Goal: Task Accomplishment & Management: Complete application form

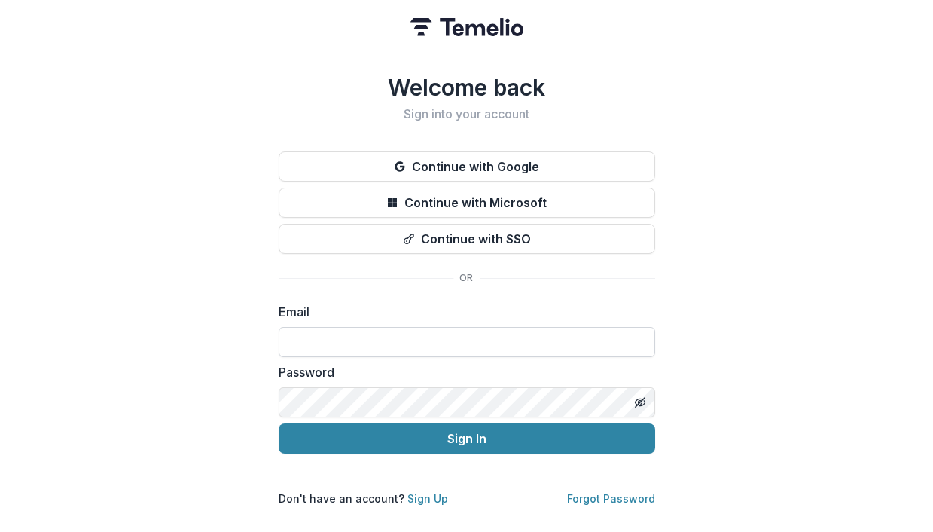
click at [438, 334] on input at bounding box center [467, 342] width 377 height 30
type input "**********"
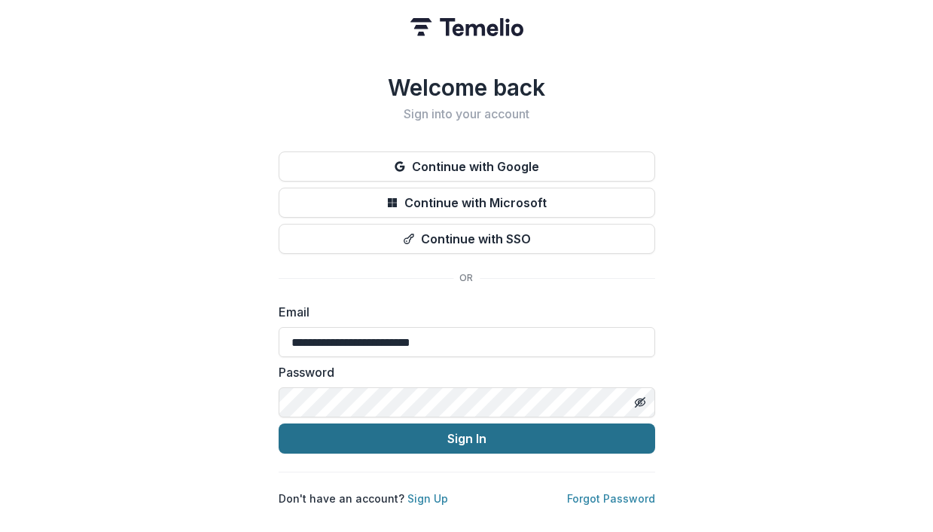
click at [427, 438] on button "Sign In" at bounding box center [467, 438] width 377 height 30
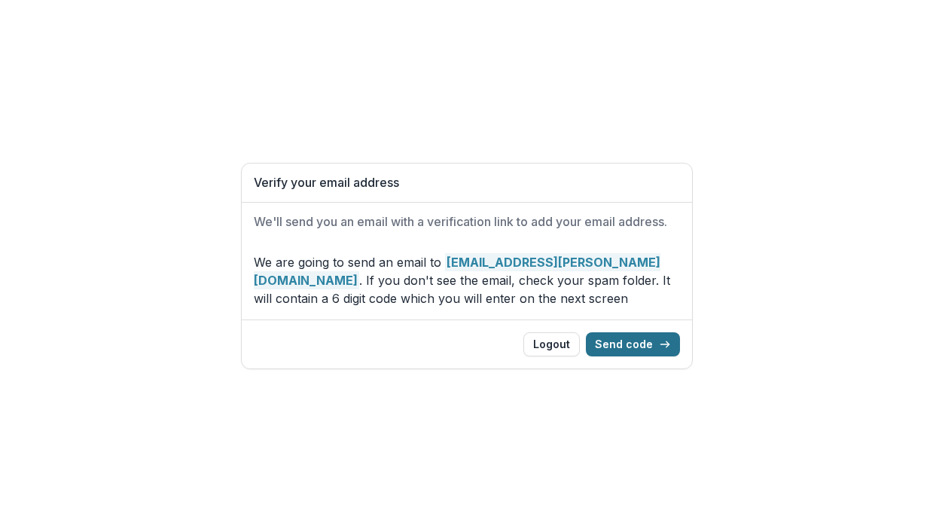
click at [641, 347] on button "Send code" at bounding box center [633, 344] width 94 height 24
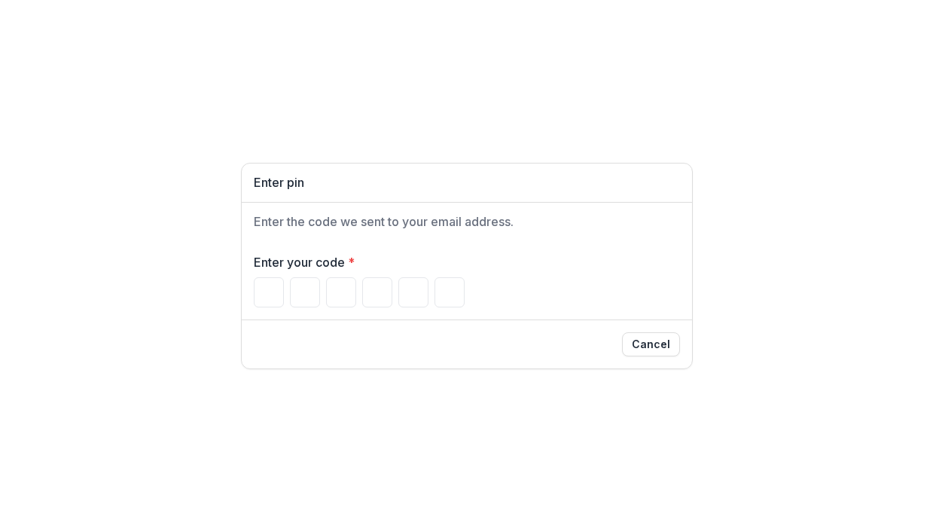
type input "*"
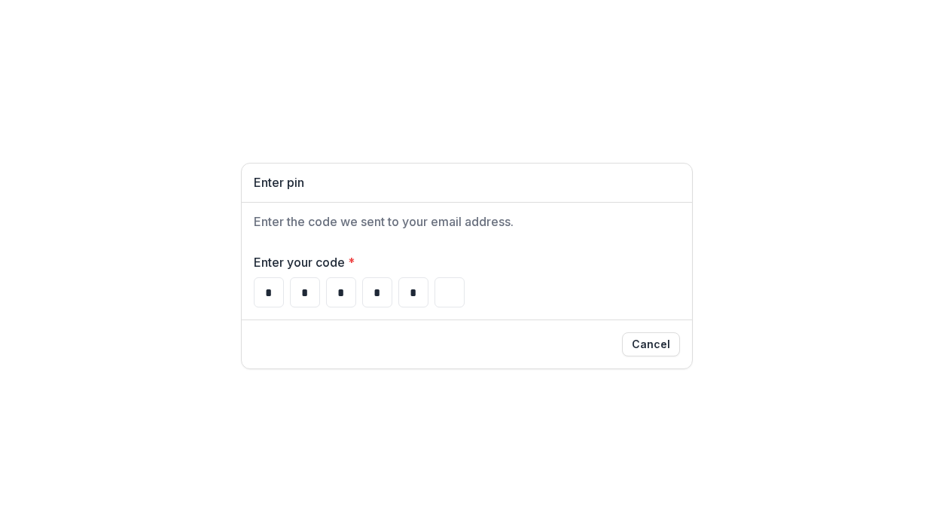
type input "*"
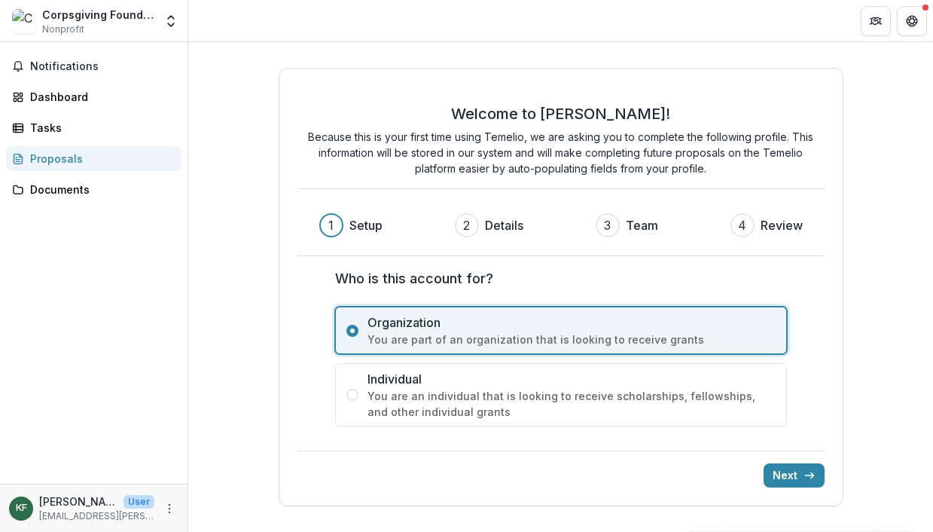
click at [148, 320] on div "Notifications Dashboard Tasks Proposals Documents" at bounding box center [94, 262] width 188 height 441
